Goal: Register for event/course

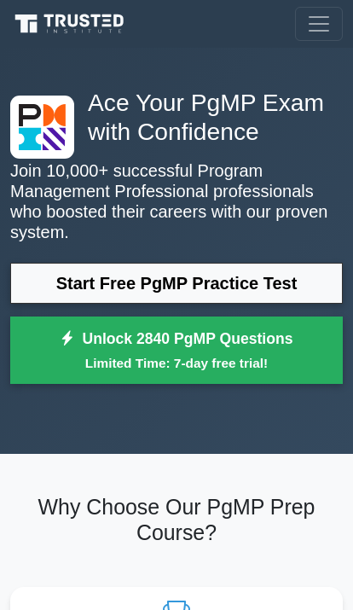
scroll to position [14, 0]
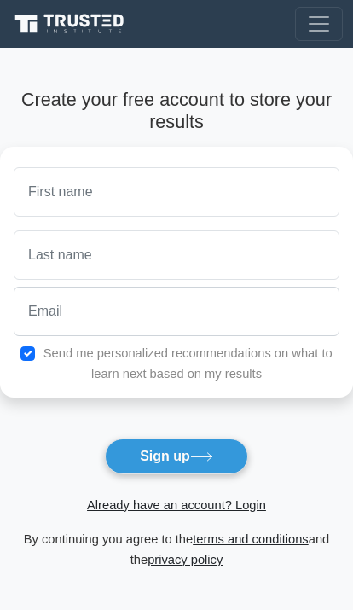
click at [261, 194] on input "text" at bounding box center [177, 191] width 326 height 49
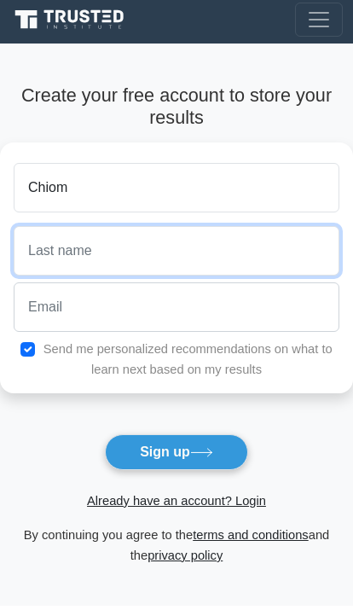
click at [287, 264] on input "text" at bounding box center [177, 254] width 326 height 49
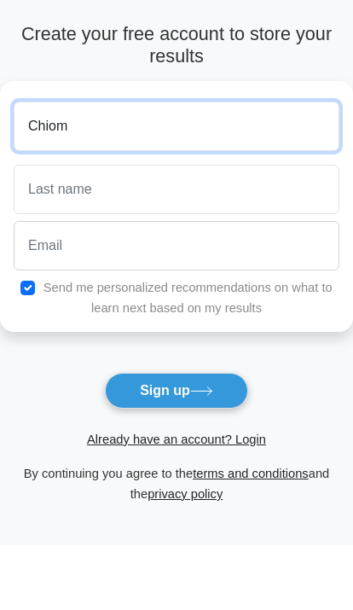
click at [254, 167] on input "Chiom" at bounding box center [177, 191] width 326 height 49
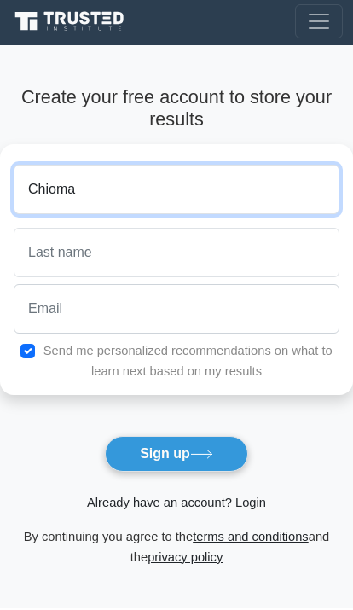
type input "Chioma"
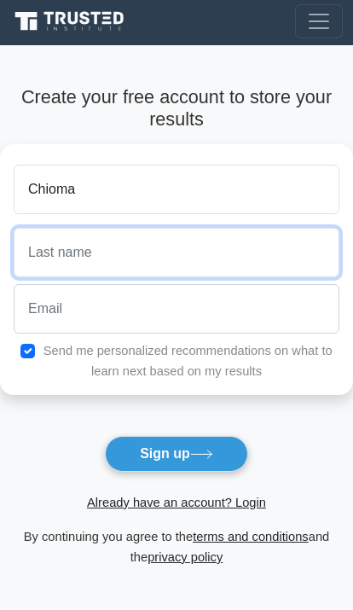
click at [240, 249] on input "text" at bounding box center [177, 254] width 326 height 49
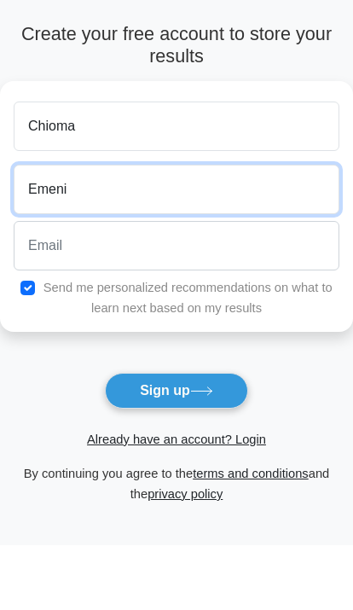
type input "Emenike"
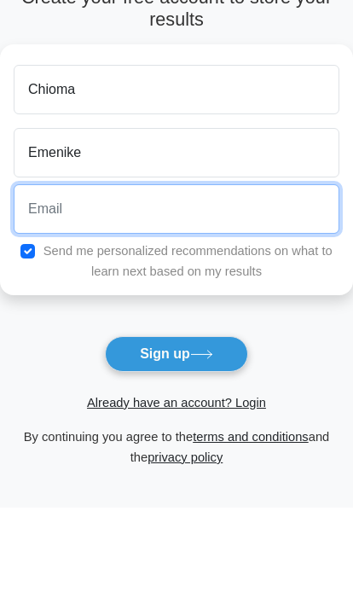
click at [280, 287] on input "email" at bounding box center [177, 311] width 326 height 49
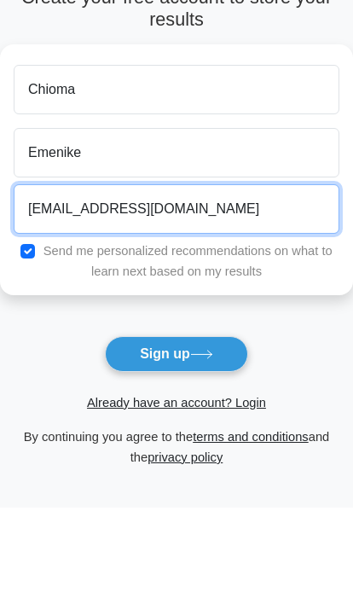
click at [292, 287] on input "emenikesylvia13@gmail.com" at bounding box center [177, 311] width 326 height 49
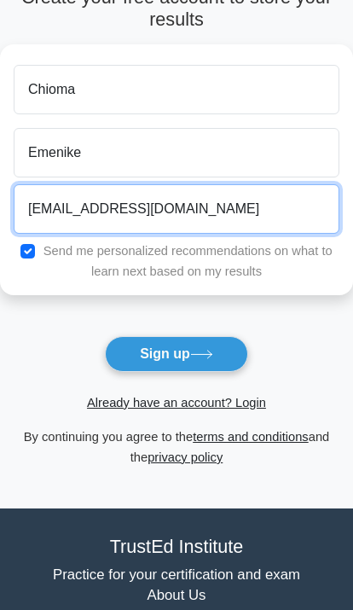
type input "emenikesylvia13@gmail.com"
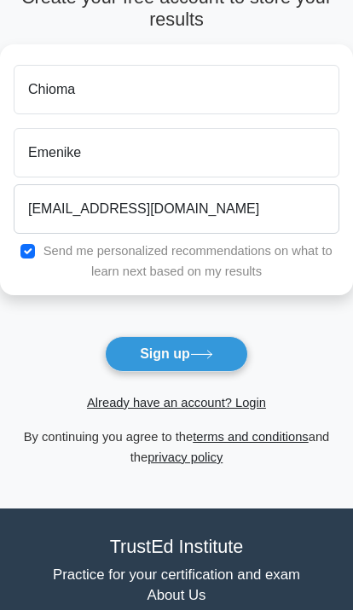
click at [217, 345] on button "Sign up" at bounding box center [176, 354] width 143 height 36
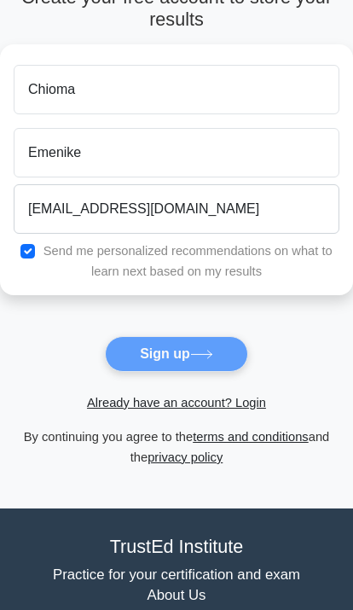
click at [223, 364] on form "Create your free account to store your results Chioma Emenike emenikesylvia13@g…" at bounding box center [176, 226] width 353 height 481
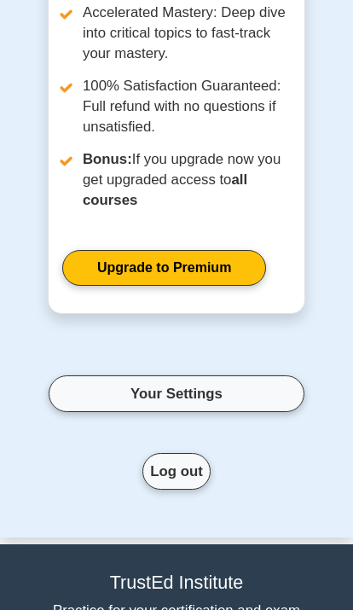
scroll to position [165, 0]
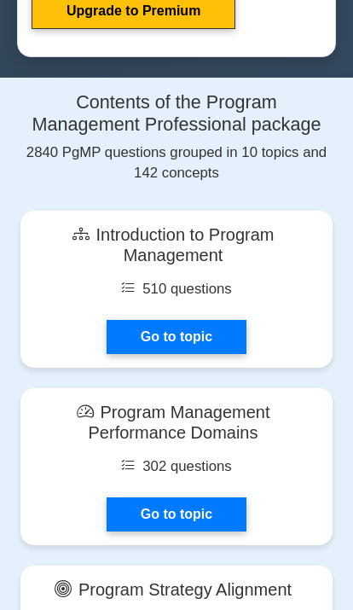
scroll to position [1180, 0]
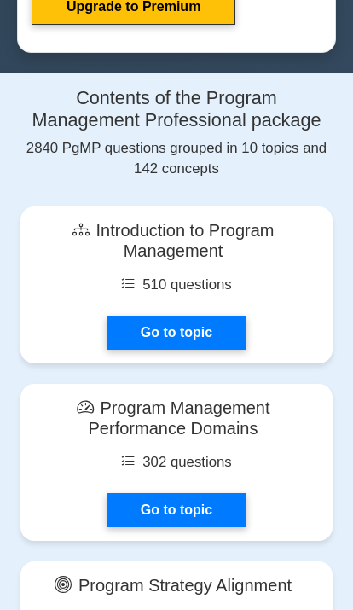
click at [223, 350] on link "Go to topic" at bounding box center [177, 333] width 140 height 34
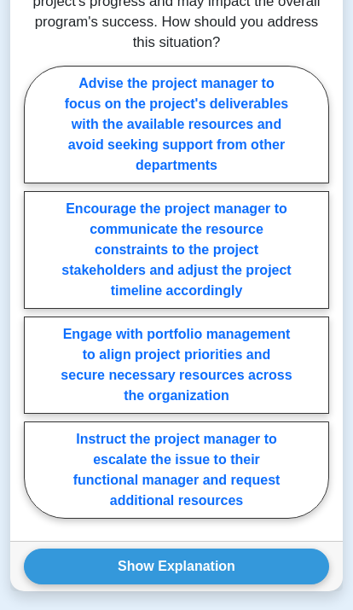
scroll to position [1577, 0]
